Goal: Download file/media

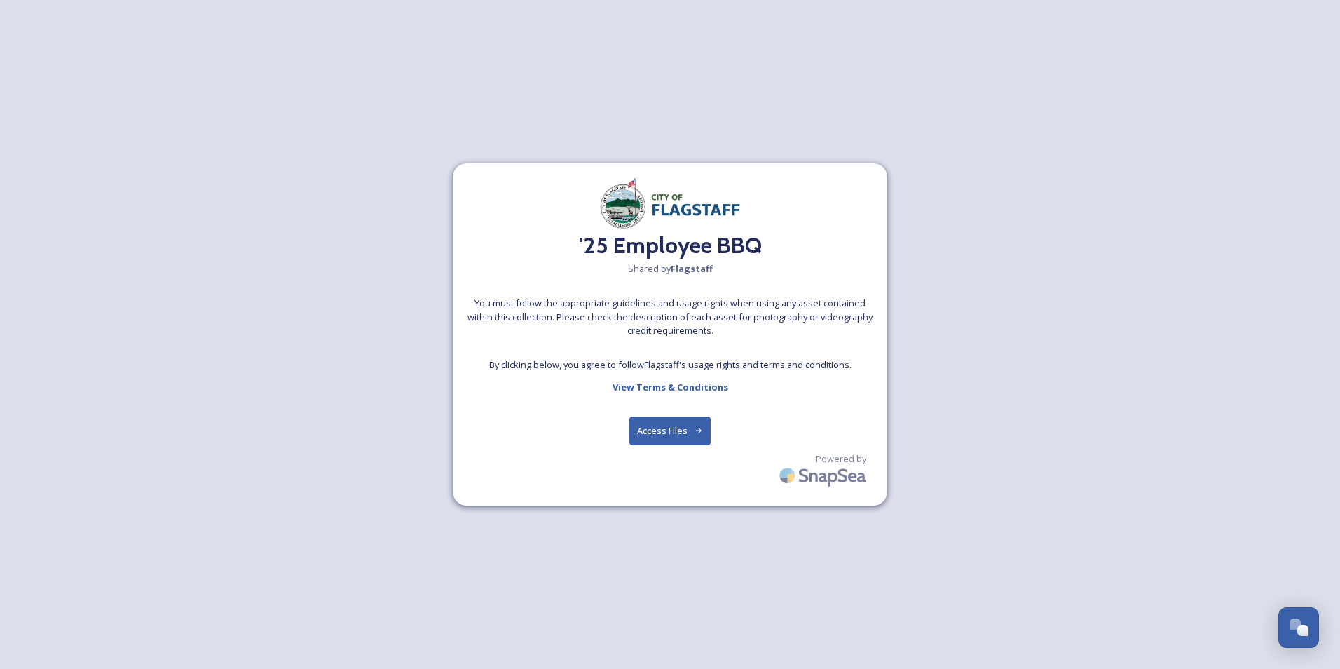
click at [657, 435] on button "Access Files" at bounding box center [670, 430] width 82 height 29
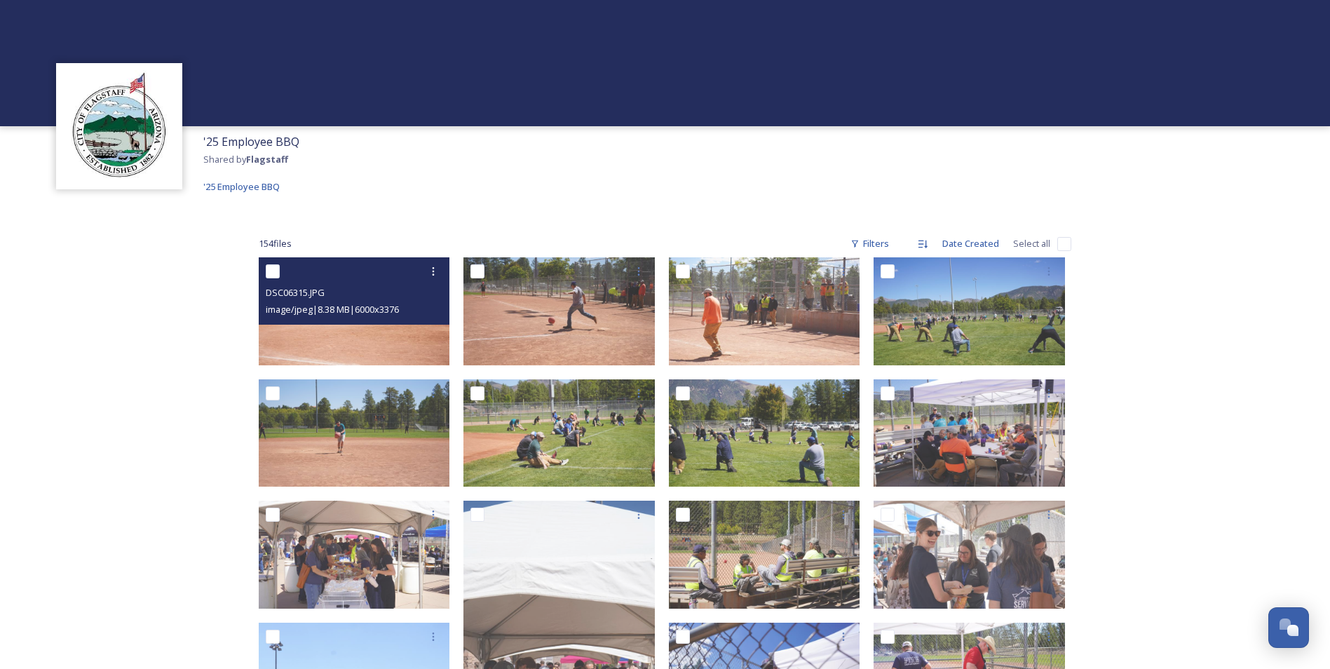
click at [318, 320] on div "DSC06315.JPG image/jpeg | 8.38 MB | 6000 x 3376" at bounding box center [354, 290] width 191 height 67
click at [304, 349] on img at bounding box center [354, 311] width 191 height 108
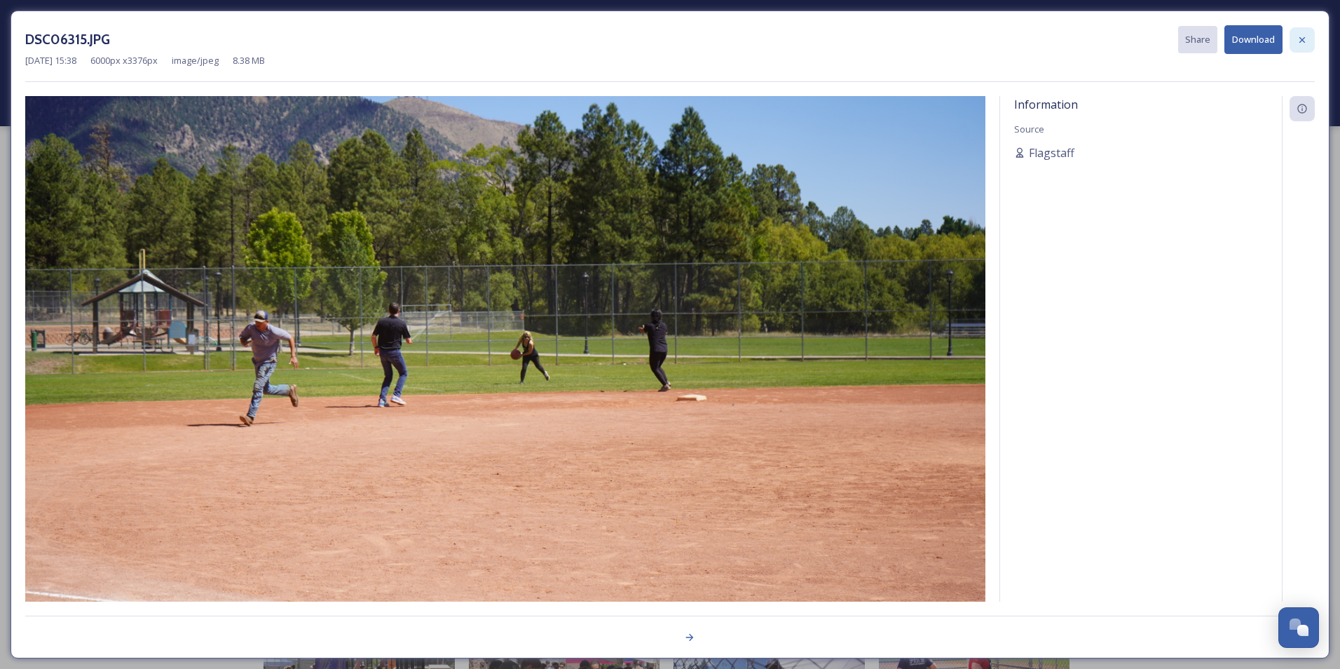
click at [1299, 41] on icon at bounding box center [1302, 39] width 11 height 11
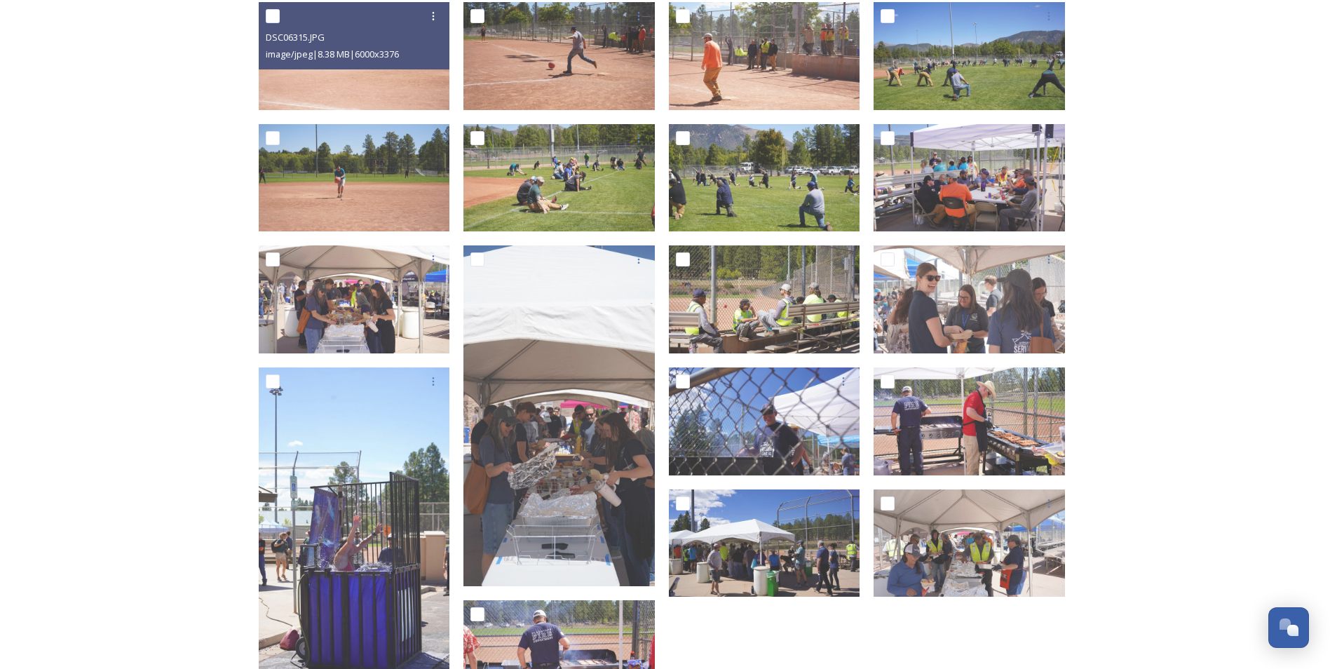
scroll to position [280, 0]
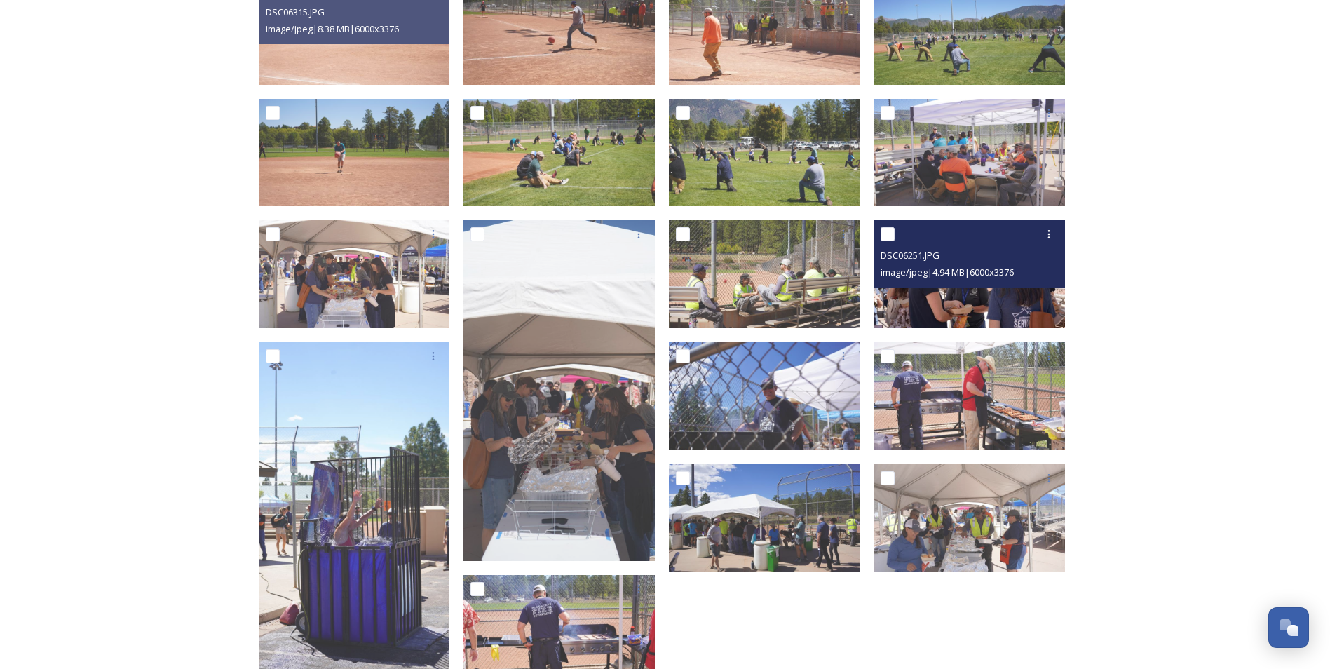
click at [960, 303] on img at bounding box center [968, 274] width 191 height 108
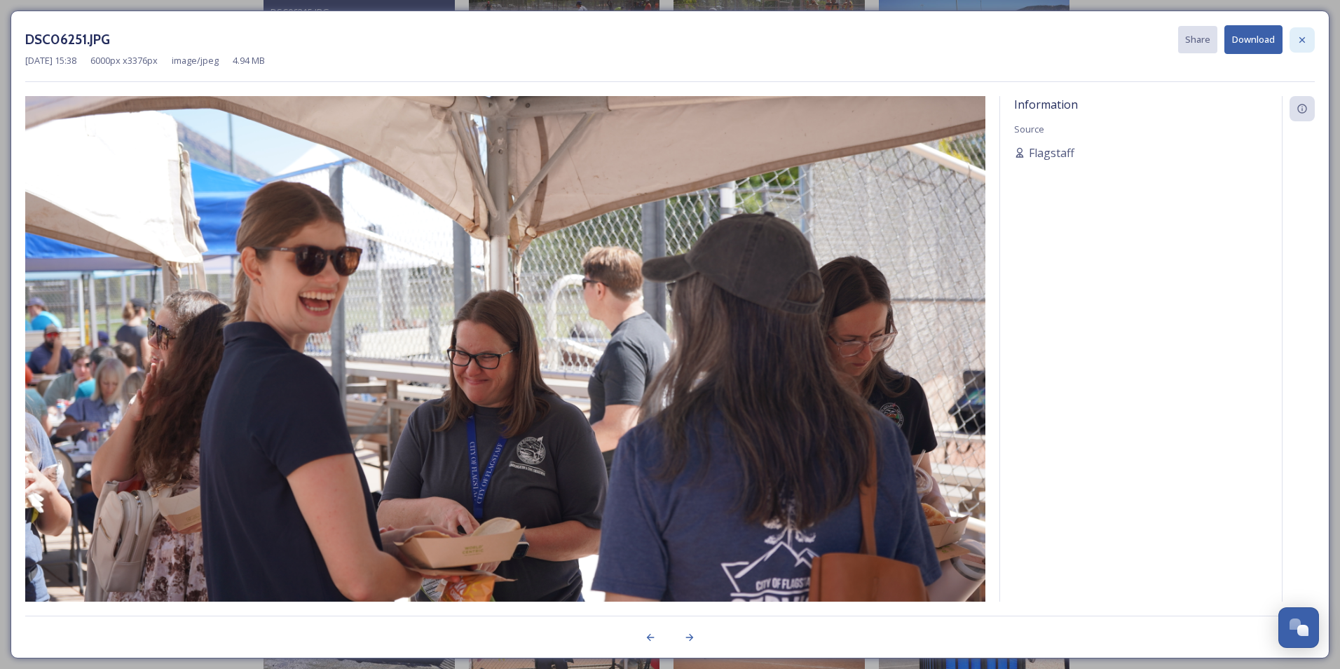
click at [1302, 44] on icon at bounding box center [1302, 39] width 11 height 11
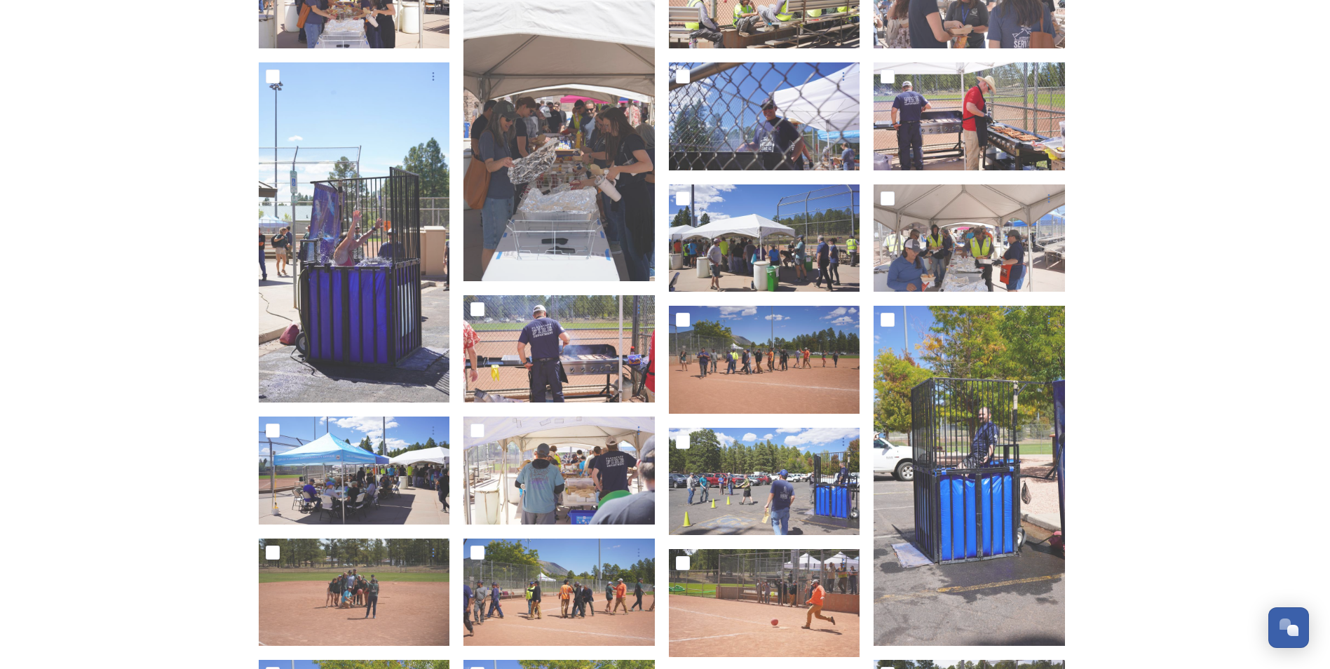
scroll to position [561, 0]
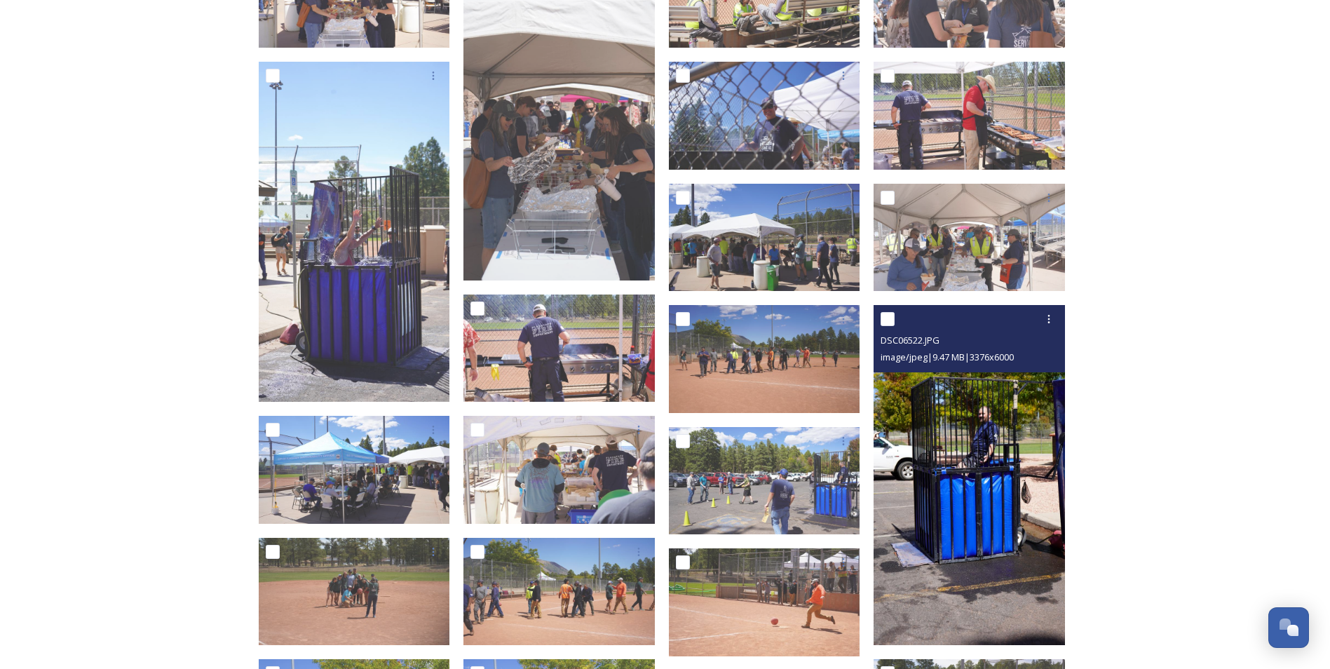
click at [990, 459] on img at bounding box center [968, 475] width 191 height 340
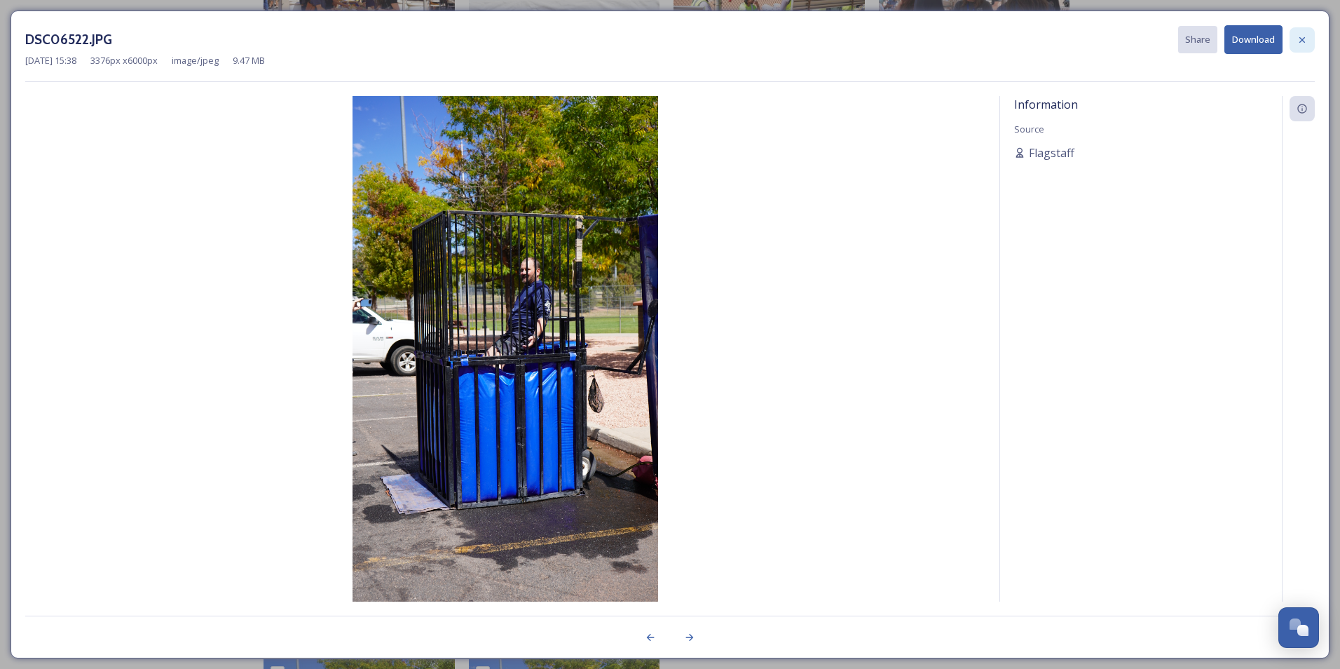
click at [1305, 40] on icon at bounding box center [1302, 39] width 11 height 11
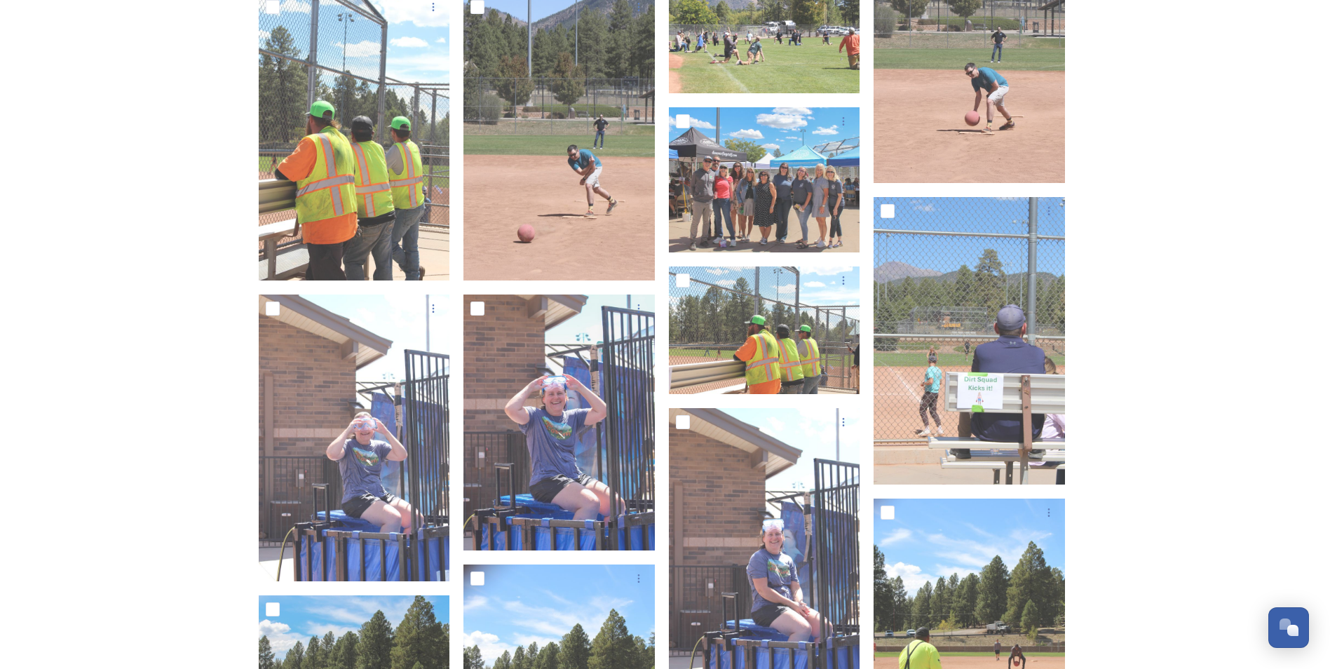
scroll to position [4599, 0]
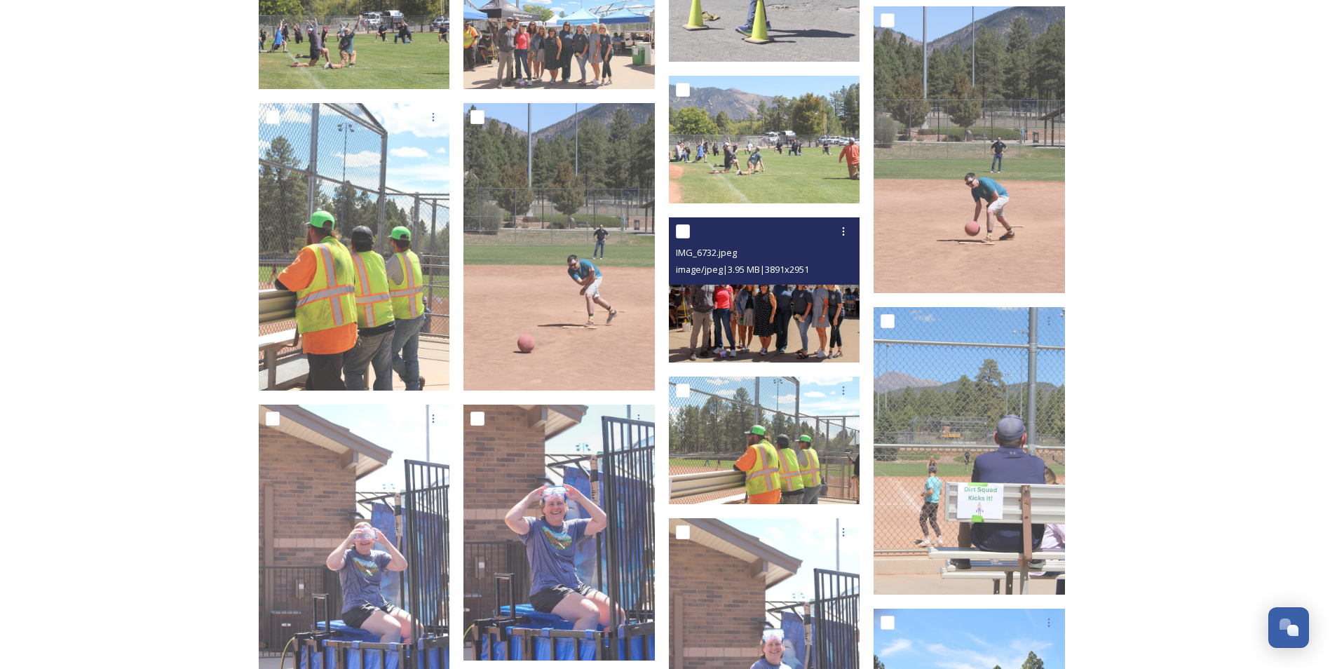
click at [753, 332] on img at bounding box center [764, 289] width 191 height 145
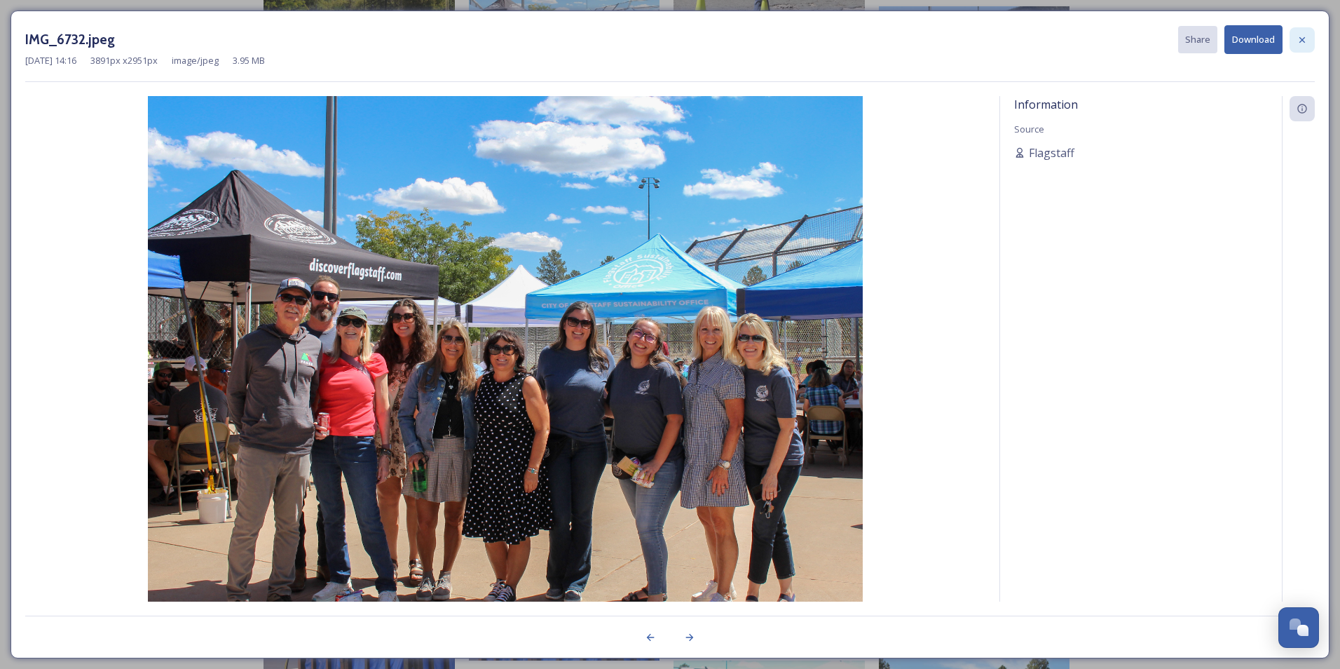
click at [1305, 41] on icon at bounding box center [1302, 39] width 11 height 11
